Goal: Information Seeking & Learning: Understand process/instructions

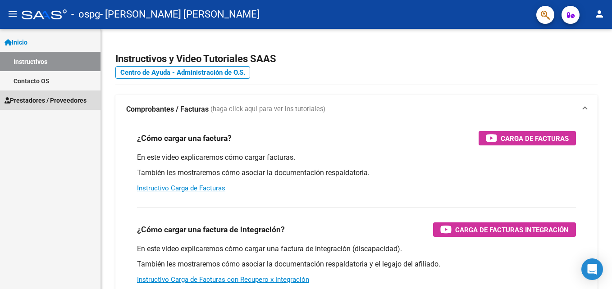
drag, startPoint x: 50, startPoint y: 102, endPoint x: 50, endPoint y: 115, distance: 12.2
click at [50, 102] on span "Prestadores / Proveedores" at bounding box center [46, 101] width 82 height 10
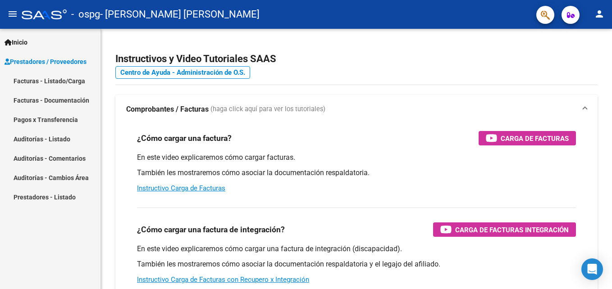
click at [47, 121] on link "Pagos x Transferencia" at bounding box center [50, 119] width 101 height 19
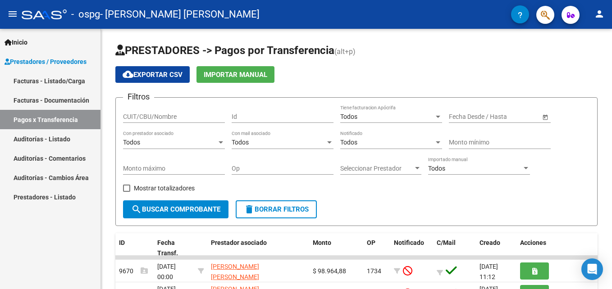
click at [45, 99] on link "Facturas - Documentación" at bounding box center [50, 100] width 101 height 19
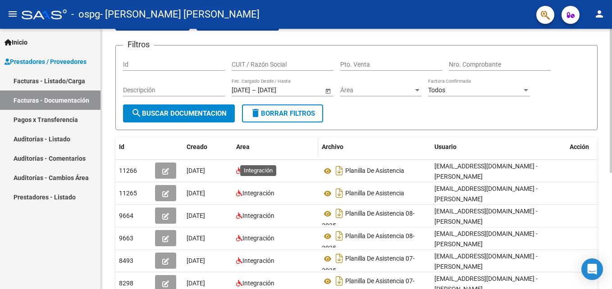
scroll to position [45, 0]
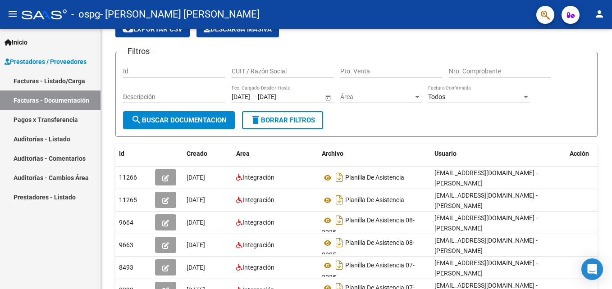
click at [53, 83] on link "Facturas - Listado/Carga" at bounding box center [50, 80] width 101 height 19
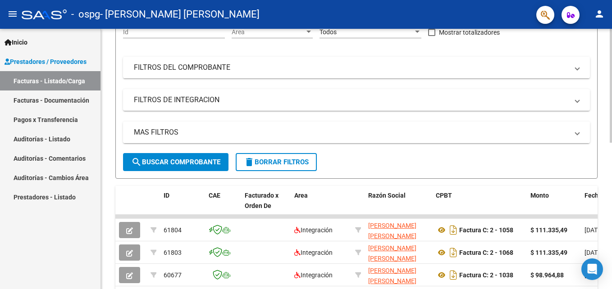
scroll to position [135, 0]
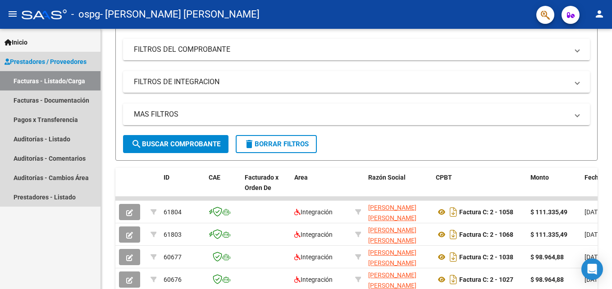
click at [39, 64] on span "Prestadores / Proveedores" at bounding box center [46, 62] width 82 height 10
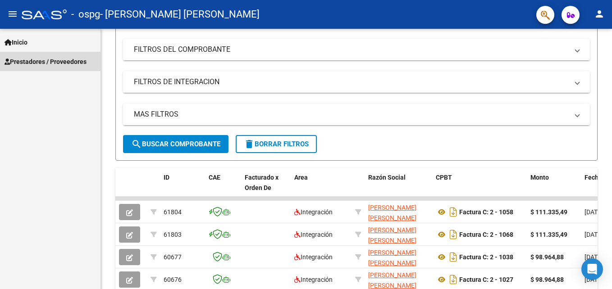
click at [51, 63] on span "Prestadores / Proveedores" at bounding box center [46, 62] width 82 height 10
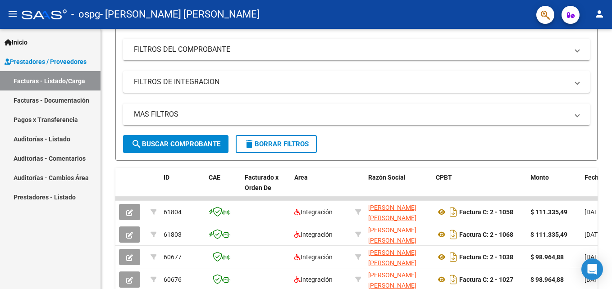
drag, startPoint x: 55, startPoint y: 83, endPoint x: 72, endPoint y: 77, distance: 17.8
click at [56, 83] on link "Facturas - Listado/Carga" at bounding box center [50, 80] width 101 height 19
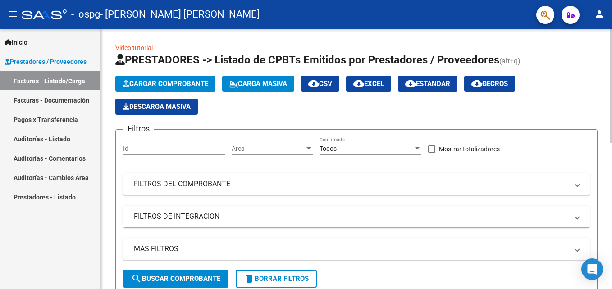
scroll to position [0, 0]
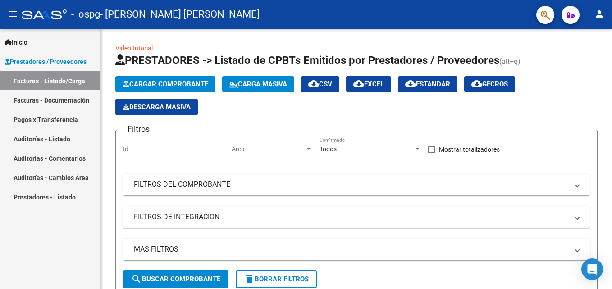
click at [59, 119] on link "Pagos x Transferencia" at bounding box center [50, 119] width 101 height 19
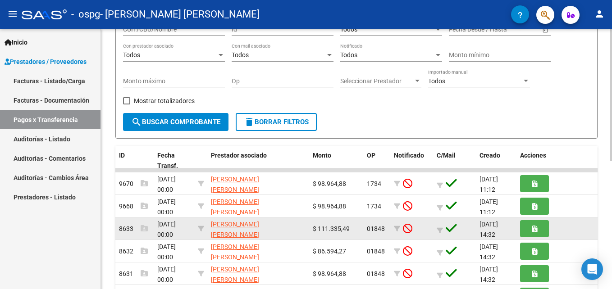
scroll to position [135, 0]
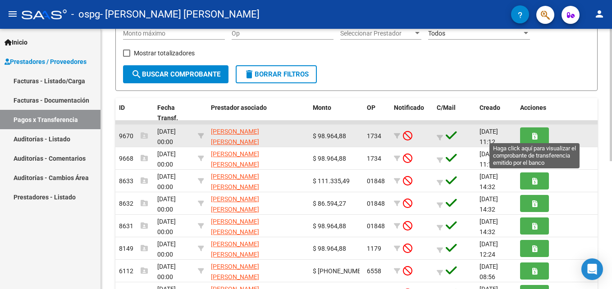
click at [534, 139] on icon "button" at bounding box center [534, 136] width 5 height 7
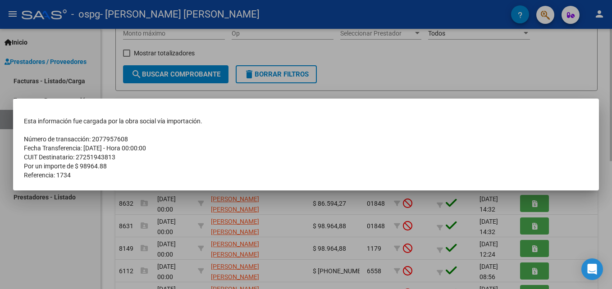
click at [394, 76] on div at bounding box center [306, 144] width 612 height 289
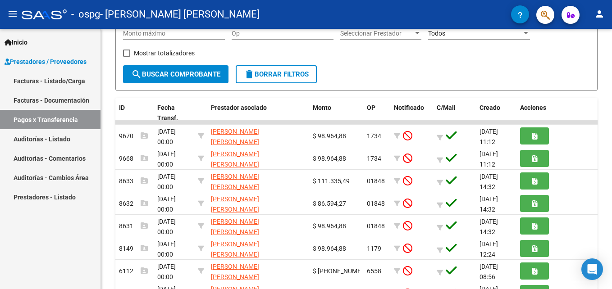
click at [50, 195] on link "Prestadores - Listado" at bounding box center [50, 197] width 101 height 19
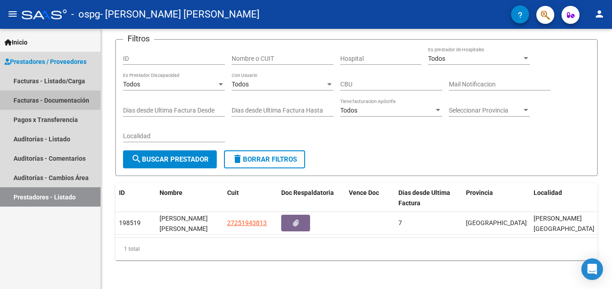
click at [50, 98] on link "Facturas - Documentación" at bounding box center [50, 100] width 101 height 19
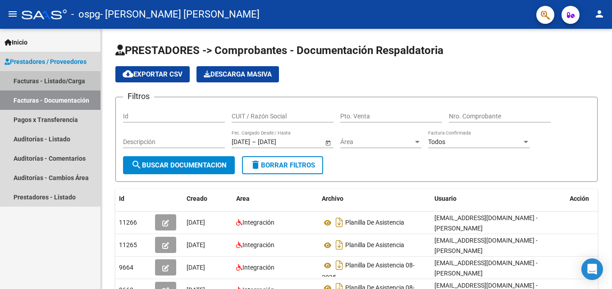
drag, startPoint x: 55, startPoint y: 77, endPoint x: 81, endPoint y: 95, distance: 31.4
click at [56, 78] on link "Facturas - Listado/Carga" at bounding box center [50, 80] width 101 height 19
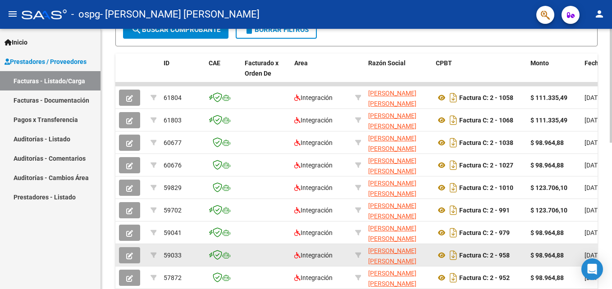
scroll to position [270, 0]
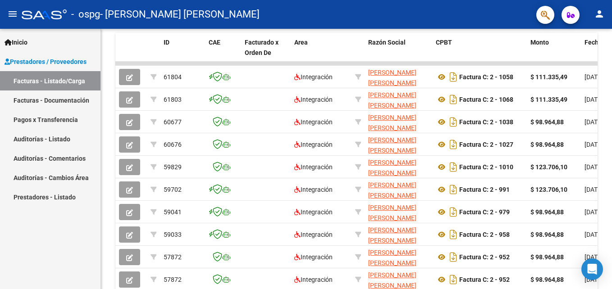
drag, startPoint x: 443, startPoint y: 289, endPoint x: 486, endPoint y: 293, distance: 43.9
click at [486, 289] on html "menu - ospg - [PERSON_NAME] [PERSON_NAME] person Inicio Instructivos Contacto O…" at bounding box center [306, 144] width 612 height 289
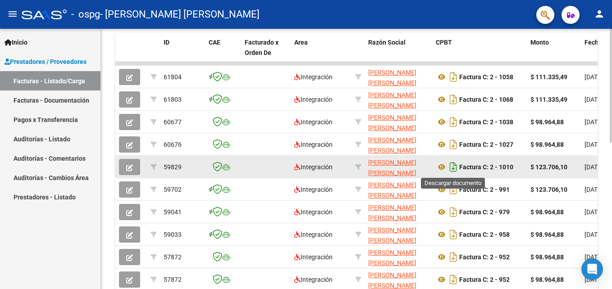
click at [454, 166] on icon "Descargar documento" at bounding box center [454, 167] width 12 height 14
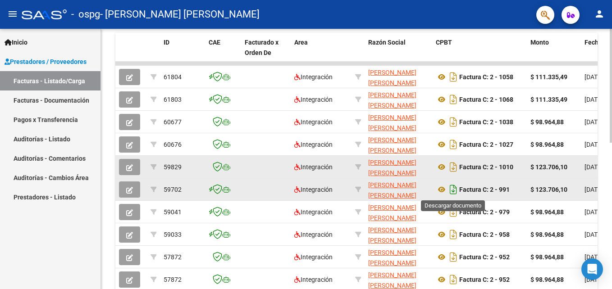
click at [453, 189] on icon "Descargar documento" at bounding box center [454, 190] width 12 height 14
click at [457, 192] on icon "Descargar documento" at bounding box center [454, 190] width 12 height 14
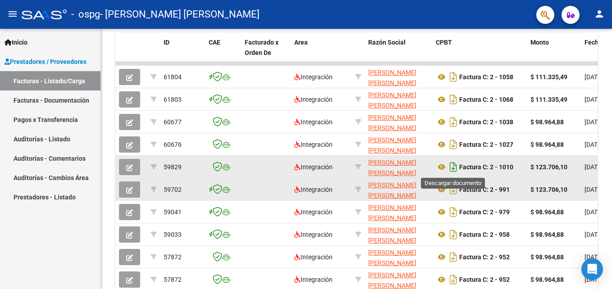
click at [454, 165] on icon "Descargar documento" at bounding box center [454, 167] width 12 height 14
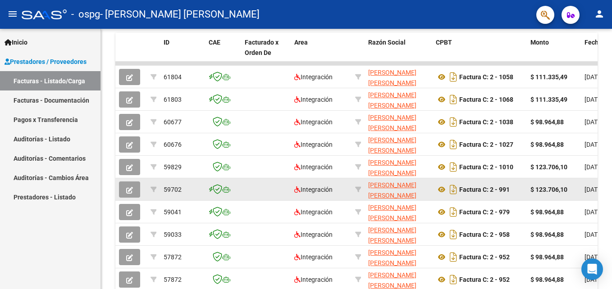
drag, startPoint x: 41, startPoint y: 122, endPoint x: 46, endPoint y: 125, distance: 5.9
click at [41, 122] on link "Pagos x Transferencia" at bounding box center [50, 119] width 101 height 19
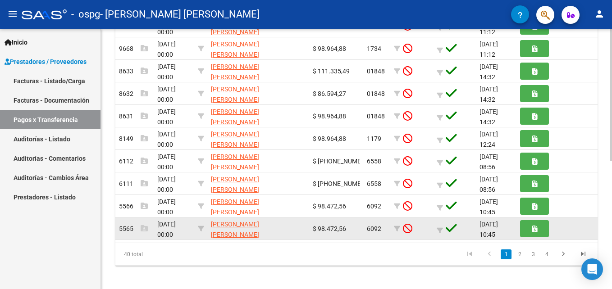
scroll to position [251, 0]
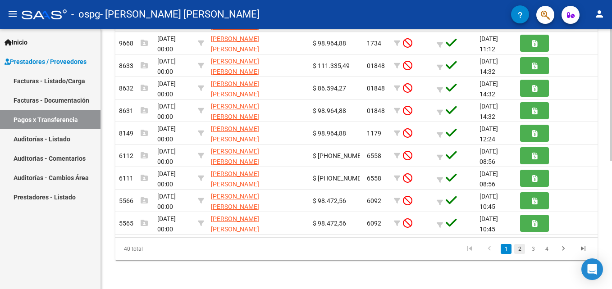
click at [522, 252] on link "2" at bounding box center [519, 249] width 11 height 10
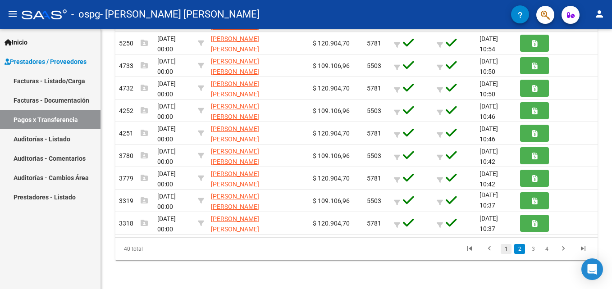
click at [507, 250] on link "1" at bounding box center [506, 249] width 11 height 10
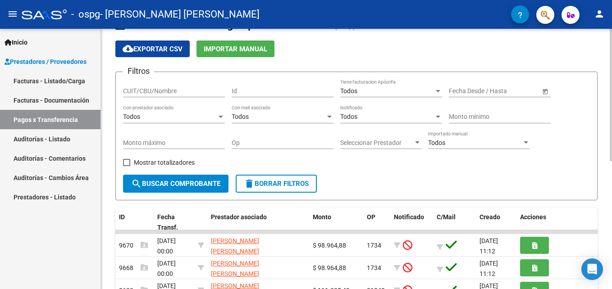
scroll to position [0, 0]
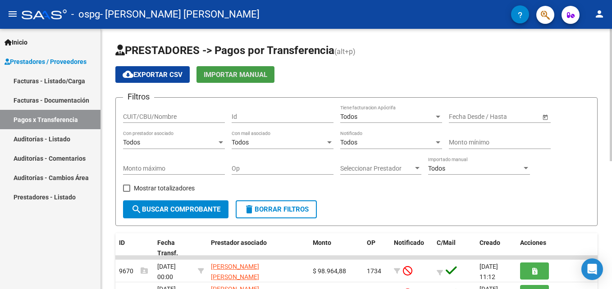
click at [227, 75] on span "Importar Manual" at bounding box center [236, 75] width 64 height 8
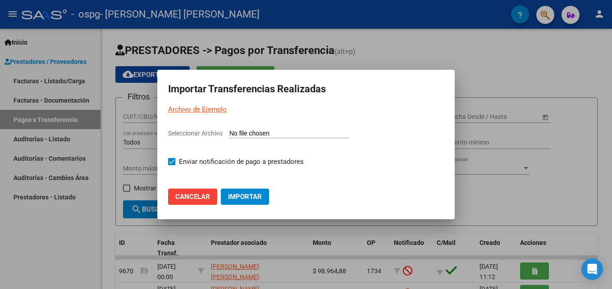
click at [198, 105] on link "Archivo de Ejemplo" at bounding box center [197, 109] width 59 height 8
click at [387, 32] on div at bounding box center [306, 144] width 612 height 289
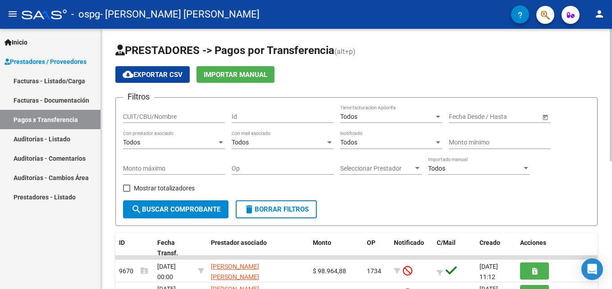
click at [404, 111] on div "Todos Tiene facturacion Apócrifa" at bounding box center [391, 114] width 102 height 18
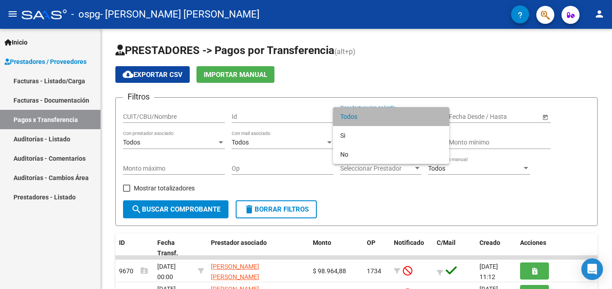
click at [405, 110] on span "Todos" at bounding box center [391, 116] width 102 height 19
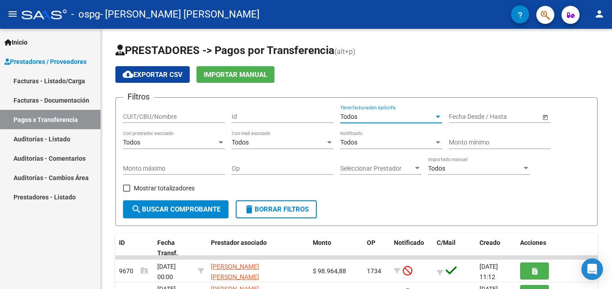
click at [49, 141] on link "Auditorías - Listado" at bounding box center [50, 138] width 101 height 19
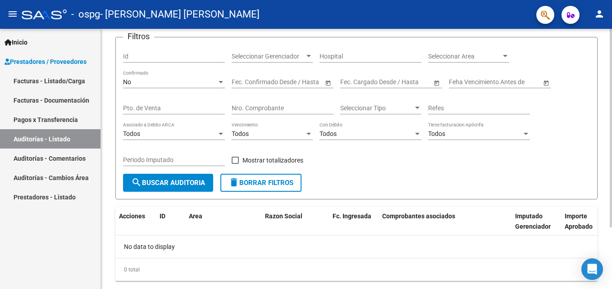
scroll to position [81, 0]
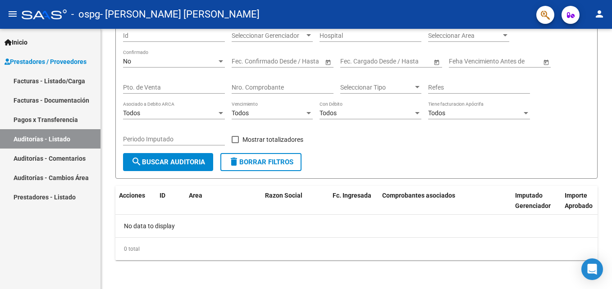
click at [48, 119] on link "Pagos x Transferencia" at bounding box center [50, 119] width 101 height 19
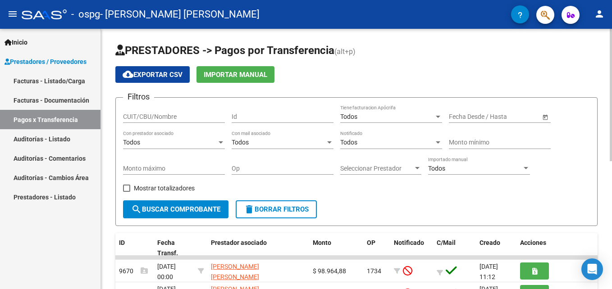
click at [156, 115] on input "CUIT/CBU/Nombre" at bounding box center [174, 117] width 102 height 8
click at [171, 116] on input "CUIT/CBU/Nombre" at bounding box center [174, 117] width 102 height 8
click at [374, 119] on div "Todos" at bounding box center [387, 117] width 94 height 8
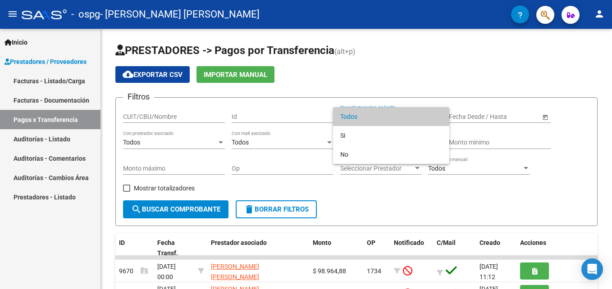
click at [376, 119] on span "Todos" at bounding box center [391, 116] width 102 height 19
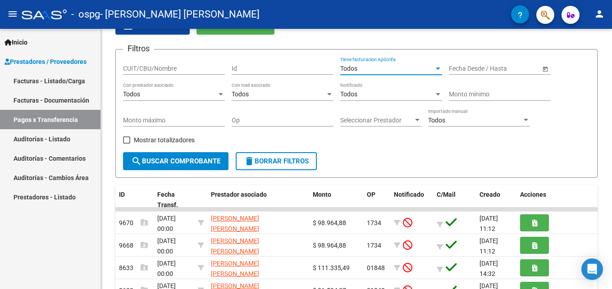
scroll to position [26, 0]
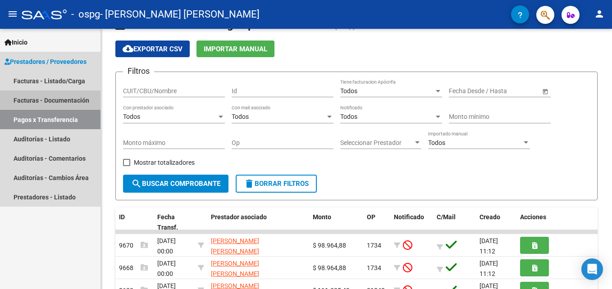
click at [60, 102] on link "Facturas - Documentación" at bounding box center [50, 100] width 101 height 19
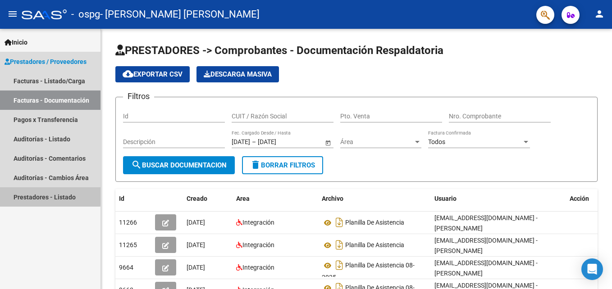
click at [21, 194] on link "Prestadores - Listado" at bounding box center [50, 197] width 101 height 19
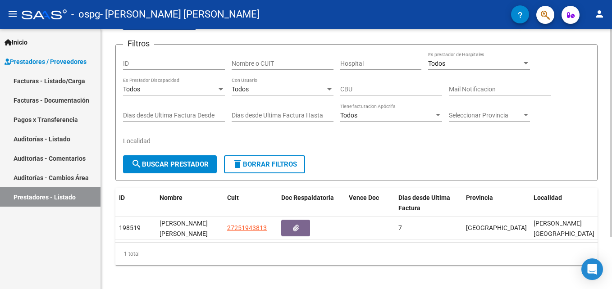
scroll to position [65, 0]
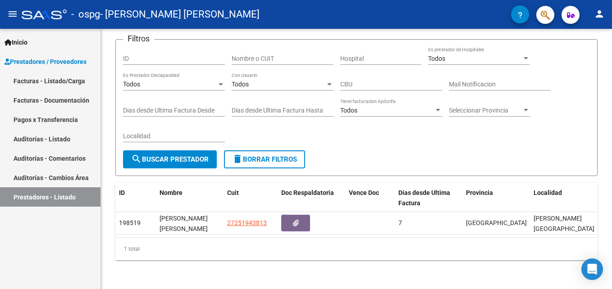
click at [45, 136] on link "Auditorías - Listado" at bounding box center [50, 138] width 101 height 19
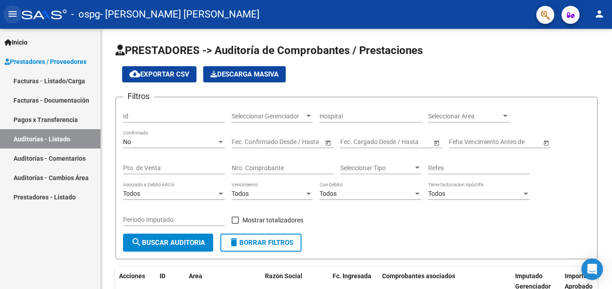
click at [12, 14] on mat-icon "menu" at bounding box center [12, 14] width 11 height 11
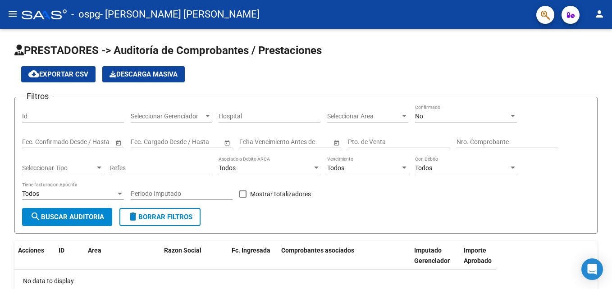
click at [12, 12] on mat-icon "menu" at bounding box center [12, 14] width 11 height 11
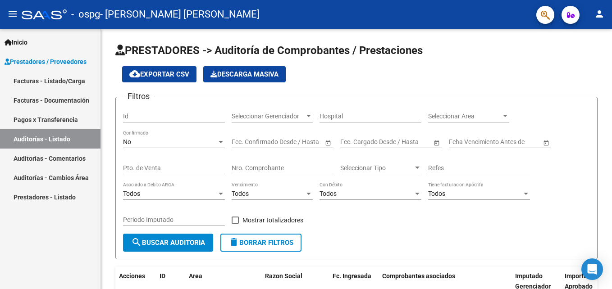
click at [20, 43] on span "Inicio" at bounding box center [16, 42] width 23 height 10
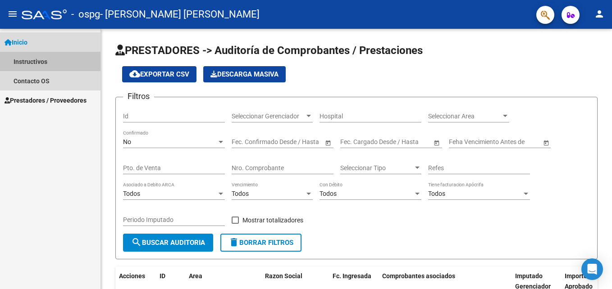
click at [32, 61] on link "Instructivos" at bounding box center [50, 61] width 101 height 19
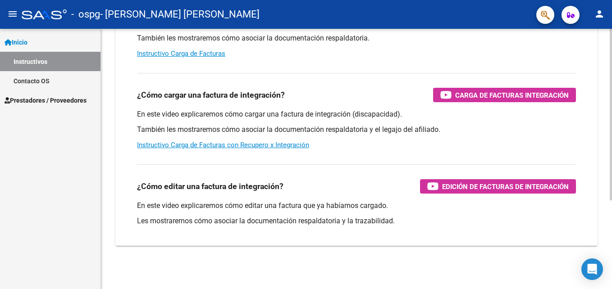
scroll to position [90, 0]
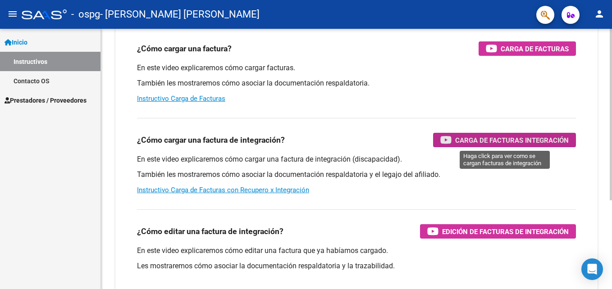
click at [478, 142] on span "Carga de Facturas Integración" at bounding box center [512, 140] width 114 height 11
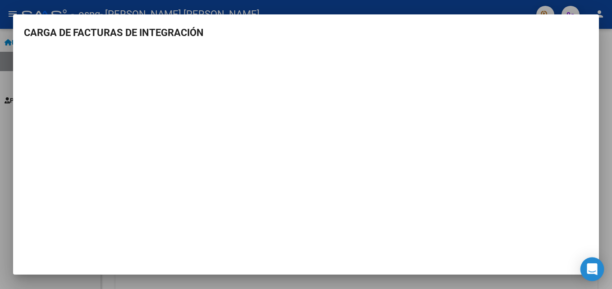
click at [588, 270] on icon "Open Intercom Messenger" at bounding box center [593, 270] width 12 height 12
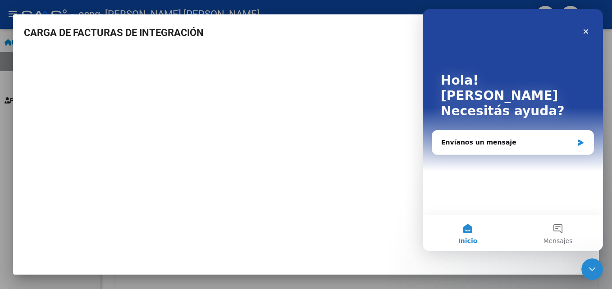
scroll to position [0, 0]
click at [463, 138] on div "Envíanos un mensaje" at bounding box center [507, 142] width 132 height 9
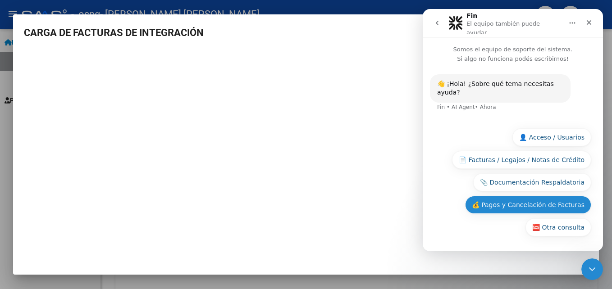
click at [507, 206] on button "💰 Pagos y Cancelación de Facturas" at bounding box center [528, 205] width 126 height 18
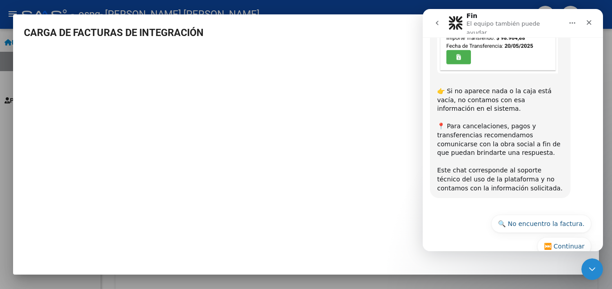
scroll to position [367, 0]
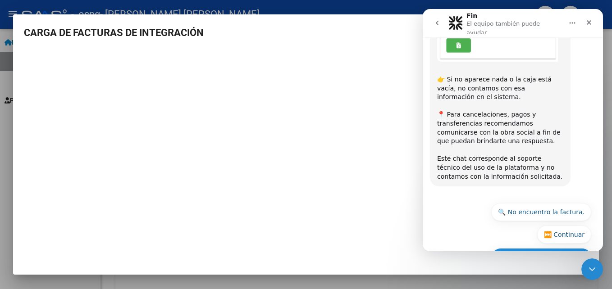
click at [539, 248] on button "🔙 Volver al menú principal" at bounding box center [542, 257] width 100 height 18
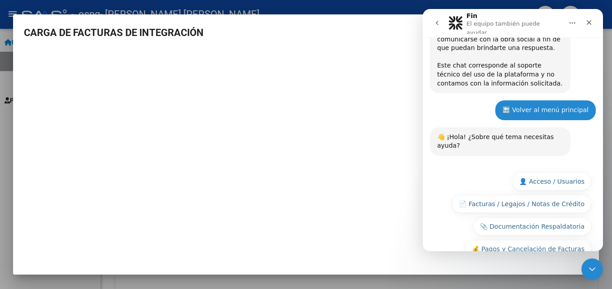
scroll to position [466, 0]
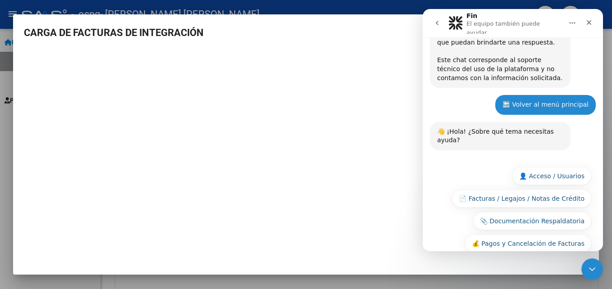
click at [557, 257] on button "🆘 Otra consulta" at bounding box center [559, 266] width 66 height 18
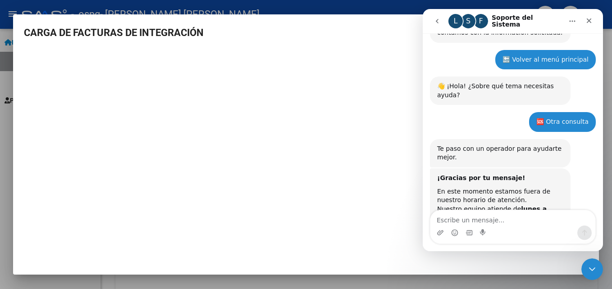
scroll to position [540, 0]
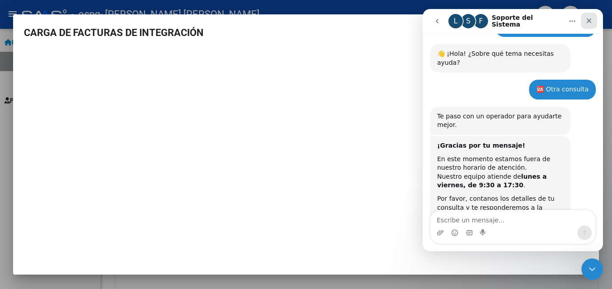
click at [584, 20] on div "Cerrar" at bounding box center [589, 21] width 16 height 16
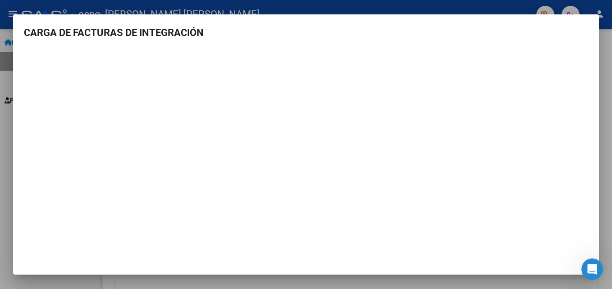
click at [608, 48] on div at bounding box center [306, 144] width 612 height 289
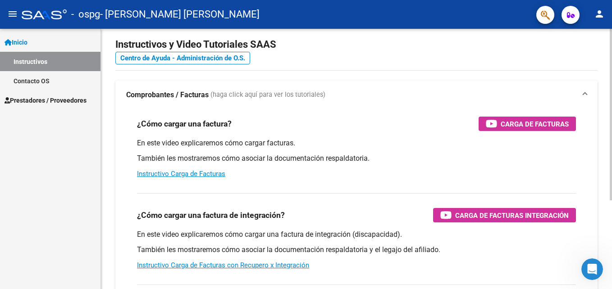
scroll to position [0, 0]
